Goal: Check status: Check status

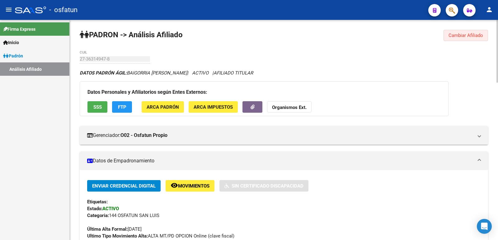
click at [482, 37] on span "Cambiar Afiliado" at bounding box center [465, 36] width 35 height 6
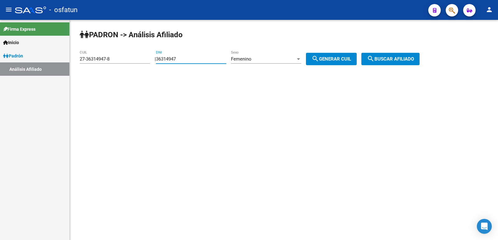
drag, startPoint x: 181, startPoint y: 59, endPoint x: 116, endPoint y: 68, distance: 65.6
click at [116, 62] on app-analisis-afiliado "[PERSON_NAME] -> Análisis Afiliado 27-36314947-8 CUIL | 36314947 DNI Femenino S…" at bounding box center [252, 59] width 344 height 6
paste input "8221116"
type input "38221116"
click at [273, 53] on div "Femenino Sexo" at bounding box center [266, 56] width 70 height 13
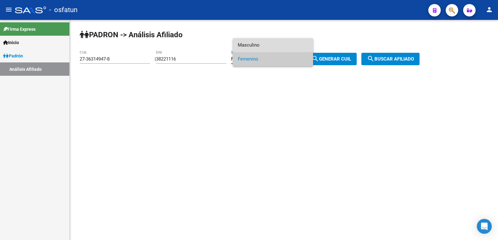
click at [270, 48] on span "Masculino" at bounding box center [273, 45] width 70 height 14
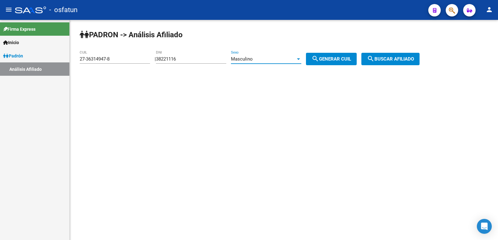
click at [327, 62] on button "search Generar CUIL" at bounding box center [331, 59] width 51 height 12
type input "20-38221116-3"
click at [356, 62] on button "search Generar CUIL" at bounding box center [331, 59] width 51 height 12
click at [384, 62] on button "search Buscar afiliado" at bounding box center [390, 59] width 58 height 12
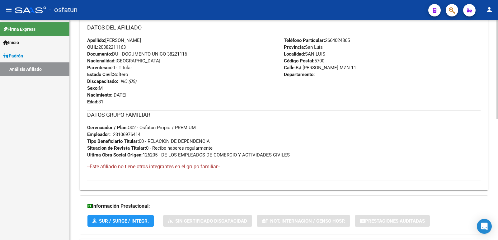
scroll to position [270, 0]
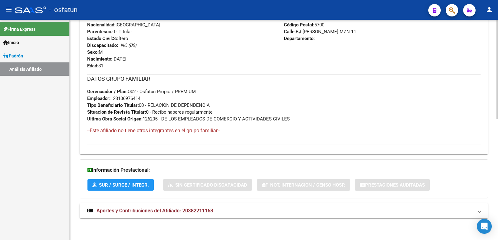
drag, startPoint x: 190, startPoint y: 212, endPoint x: 168, endPoint y: 146, distance: 70.1
click at [190, 212] on span "Aportes y Contribuciones del Afiliado: 20382211163" at bounding box center [154, 211] width 117 height 6
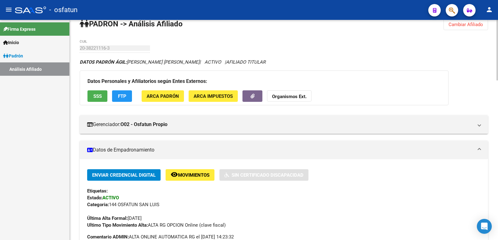
scroll to position [0, 0]
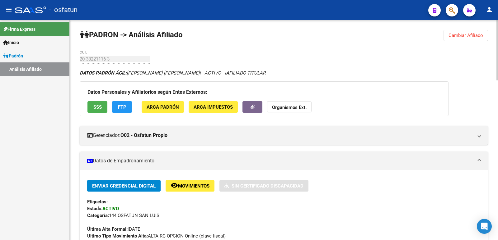
drag, startPoint x: 471, startPoint y: 32, endPoint x: 442, endPoint y: 44, distance: 31.3
click at [471, 33] on button "Cambiar Afiliado" at bounding box center [465, 35] width 44 height 11
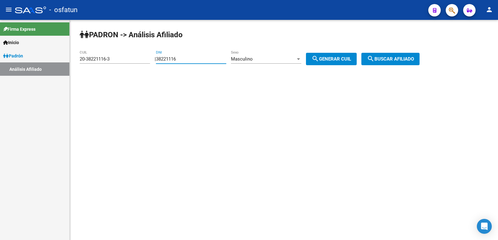
drag, startPoint x: 192, startPoint y: 58, endPoint x: 139, endPoint y: 64, distance: 53.2
click at [127, 62] on app-analisis-afiliado "[PERSON_NAME] -> Análisis Afiliado 20-38221116-3 CUIL | 38221116 DNI Masculino …" at bounding box center [252, 59] width 344 height 6
paste input "42927397"
type input "42927397"
click at [356, 56] on button "search Generar CUIL" at bounding box center [331, 59] width 51 height 12
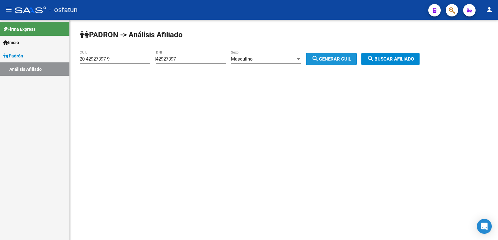
click at [400, 58] on span "search Buscar afiliado" at bounding box center [390, 59] width 47 height 6
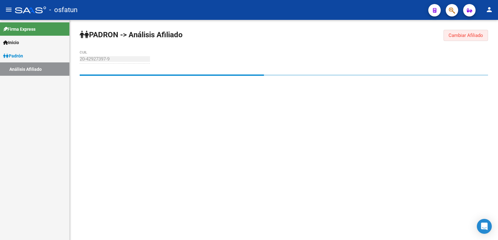
click at [444, 35] on button "Cambiar Afiliado" at bounding box center [465, 35] width 44 height 11
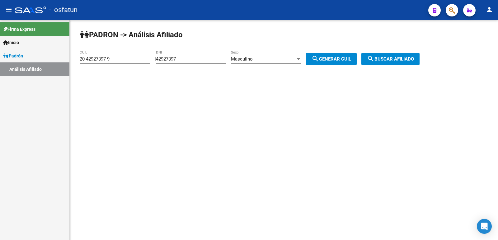
click at [280, 64] on div "Masculino Sexo" at bounding box center [266, 59] width 70 height 19
click at [277, 59] on div "Masculino" at bounding box center [263, 59] width 65 height 6
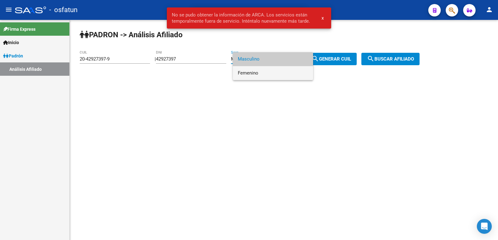
drag, startPoint x: 258, startPoint y: 71, endPoint x: 318, endPoint y: 68, distance: 59.5
click at [259, 71] on span "Femenino" at bounding box center [273, 73] width 70 height 14
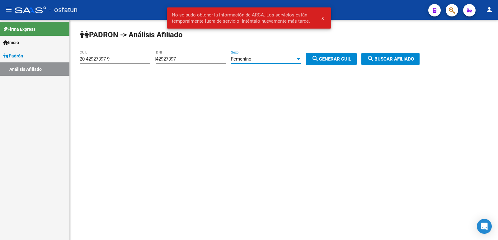
click at [342, 61] on span "search Generar CUIL" at bounding box center [331, 59] width 40 height 6
type input "27-42927397-3"
click at [374, 59] on mat-icon "search" at bounding box center [370, 58] width 7 height 7
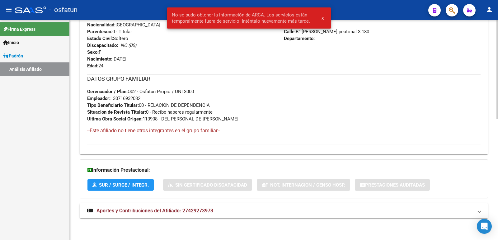
click at [186, 215] on mat-expansion-panel-header "Aportes y Contribuciones del Afiliado: 27429273973" at bounding box center [284, 211] width 408 height 15
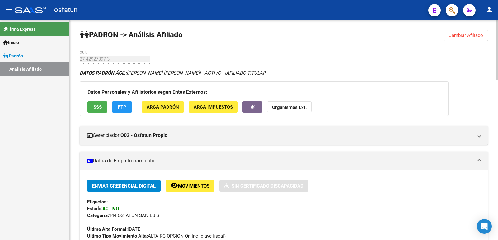
drag, startPoint x: 452, startPoint y: 33, endPoint x: 322, endPoint y: 66, distance: 134.2
click at [452, 34] on span "Cambiar Afiliado" at bounding box center [465, 36] width 35 height 6
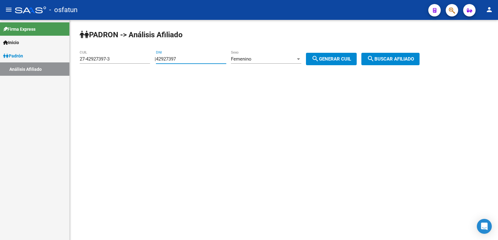
drag, startPoint x: 206, startPoint y: 59, endPoint x: 112, endPoint y: 73, distance: 95.6
click at [112, 73] on div "[PERSON_NAME] -> Análisis Afiliado 27-42927397-3 CUIL | 42927397 DNI Femenino S…" at bounding box center [284, 52] width 428 height 65
paste input "27350219"
type input "27350219"
click at [356, 56] on button "search Generar CUIL" at bounding box center [331, 59] width 51 height 12
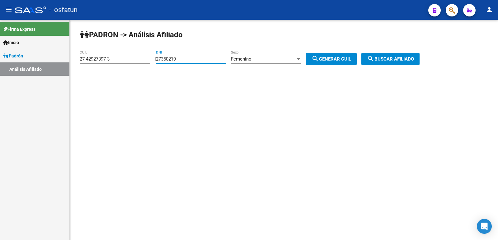
type input "27-27350219-5"
click at [388, 55] on button "search Buscar afiliado" at bounding box center [390, 59] width 58 height 12
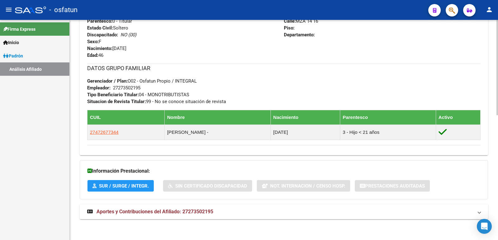
scroll to position [288, 0]
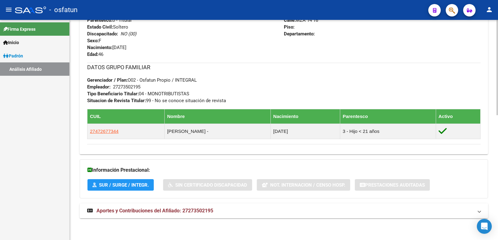
click at [197, 212] on span "Aportes y Contribuciones del Afiliado: 27273502195" at bounding box center [154, 211] width 117 height 6
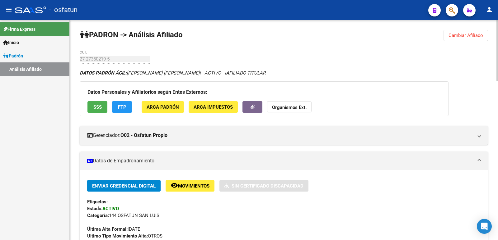
scroll to position [0, 0]
click at [474, 33] on span "Cambiar Afiliado" at bounding box center [465, 36] width 35 height 6
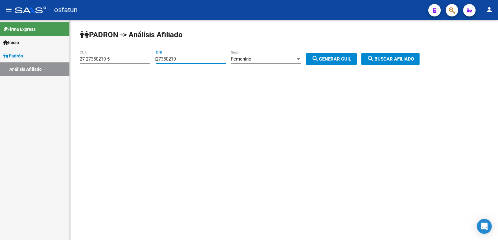
drag, startPoint x: 197, startPoint y: 60, endPoint x: 136, endPoint y: 64, distance: 60.8
click at [136, 62] on app-analisis-afiliado "[PERSON_NAME] -> Análisis Afiliado 27-27350219-5 CUIL | 27350219 DNI Femenino S…" at bounding box center [252, 59] width 344 height 6
paste input "0134391"
type input "20134391"
click at [251, 59] on span "Femenino" at bounding box center [241, 59] width 21 height 6
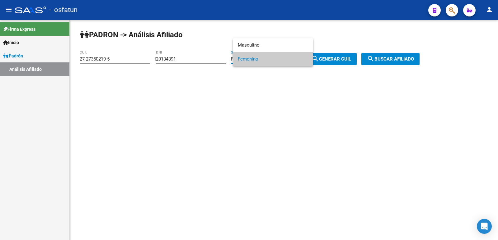
click at [349, 58] on div at bounding box center [249, 120] width 498 height 240
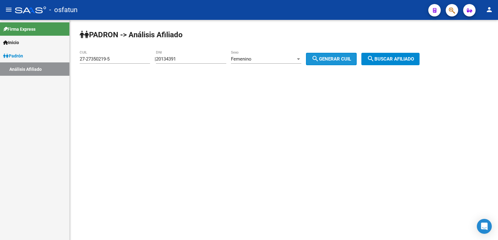
click at [349, 58] on span "search Generar CUIL" at bounding box center [331, 59] width 40 height 6
type input "27-20134391-2"
click at [395, 59] on span "search Buscar afiliado" at bounding box center [390, 59] width 47 height 6
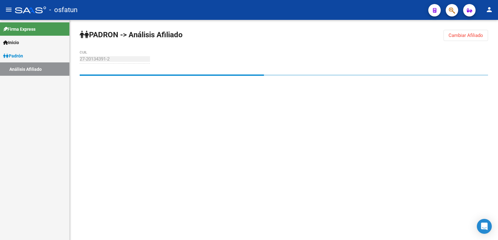
click at [232, 60] on div "[PERSON_NAME] -> Análisis Afiliado Cambiar Afiliado 27-20134391-2 CUIL" at bounding box center [284, 65] width 428 height 90
